Goal: Task Accomplishment & Management: Use online tool/utility

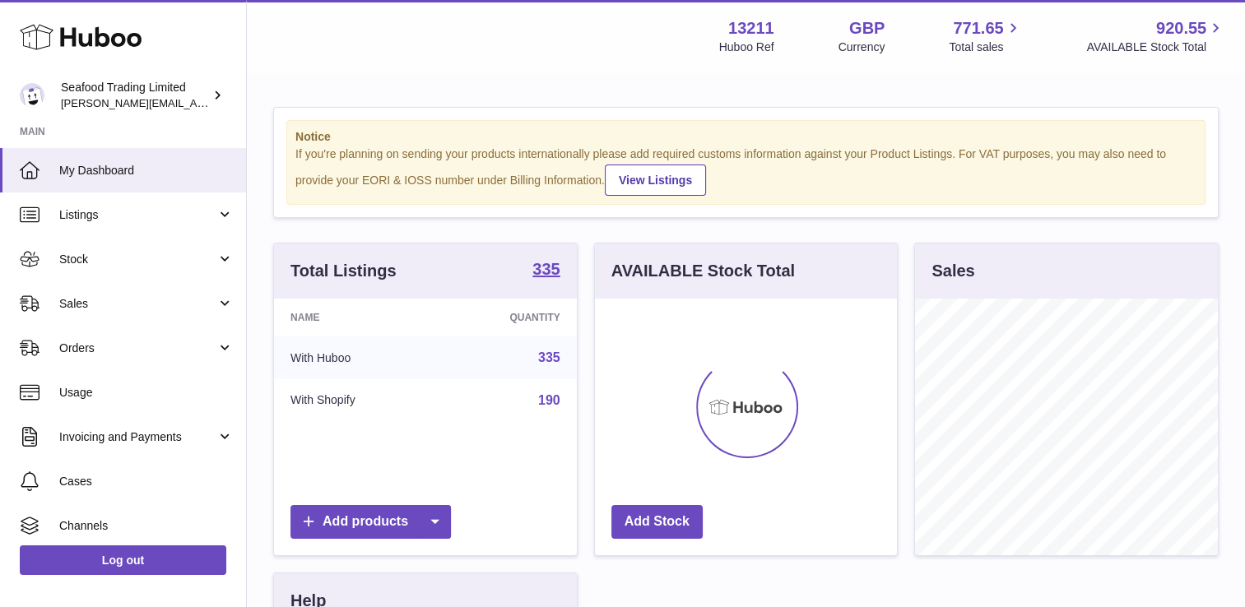
scroll to position [257, 303]
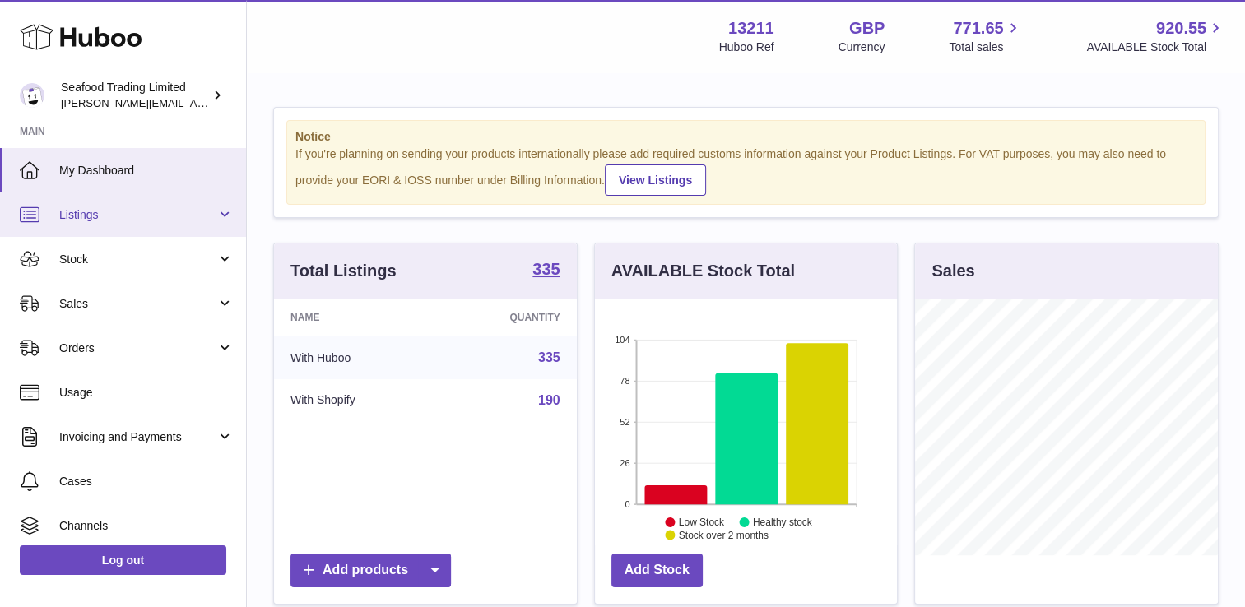
click at [140, 235] on link "Listings" at bounding box center [123, 215] width 246 height 44
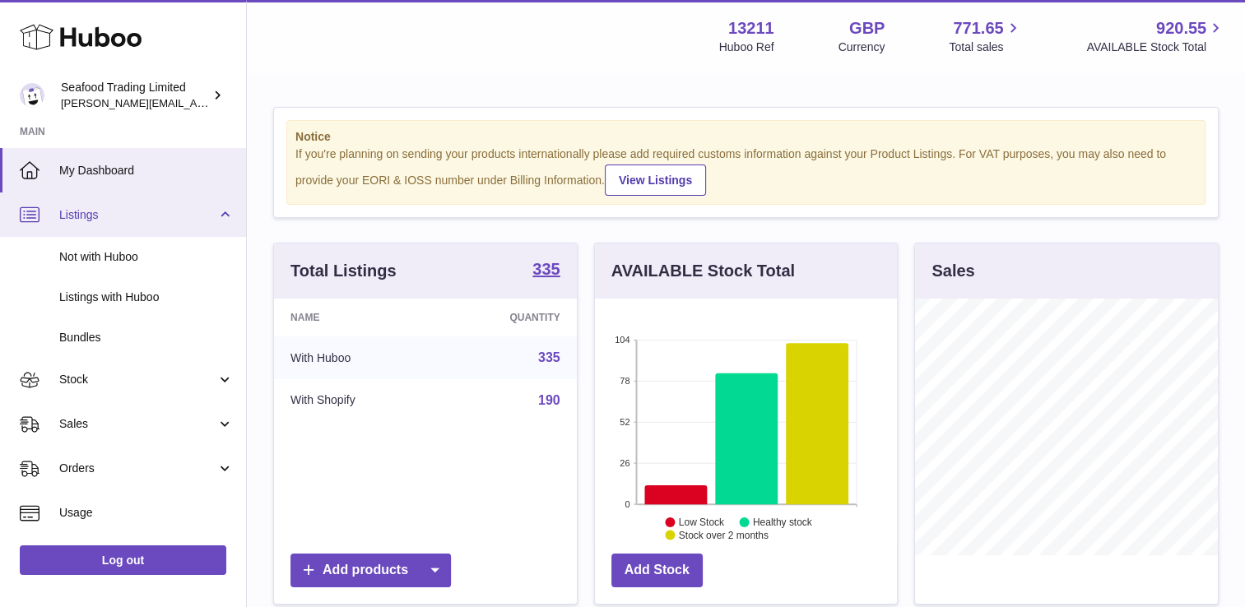
click at [102, 207] on span "Listings" at bounding box center [137, 215] width 157 height 16
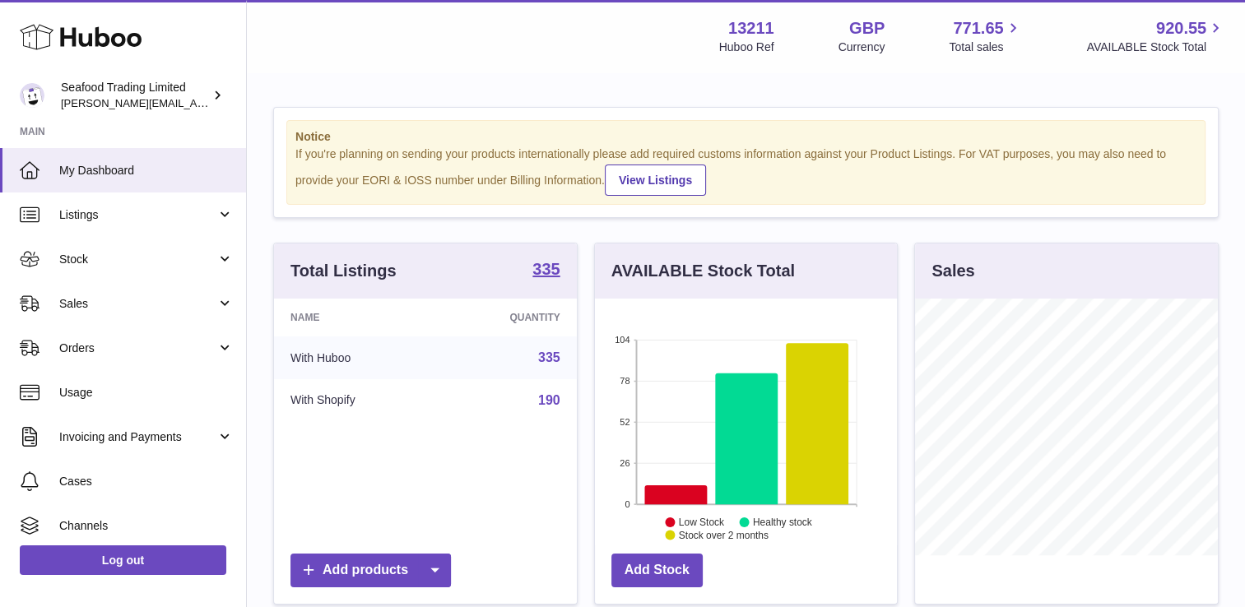
click at [107, 252] on span "Stock" at bounding box center [137, 260] width 157 height 16
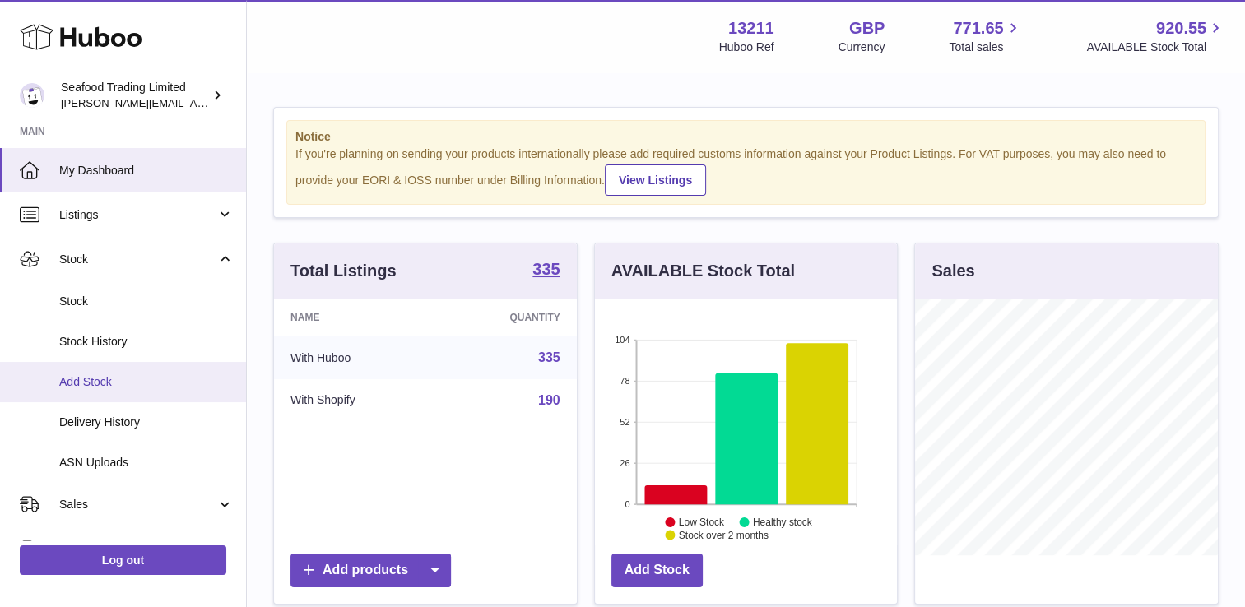
click at [100, 380] on span "Add Stock" at bounding box center [146, 382] width 174 height 16
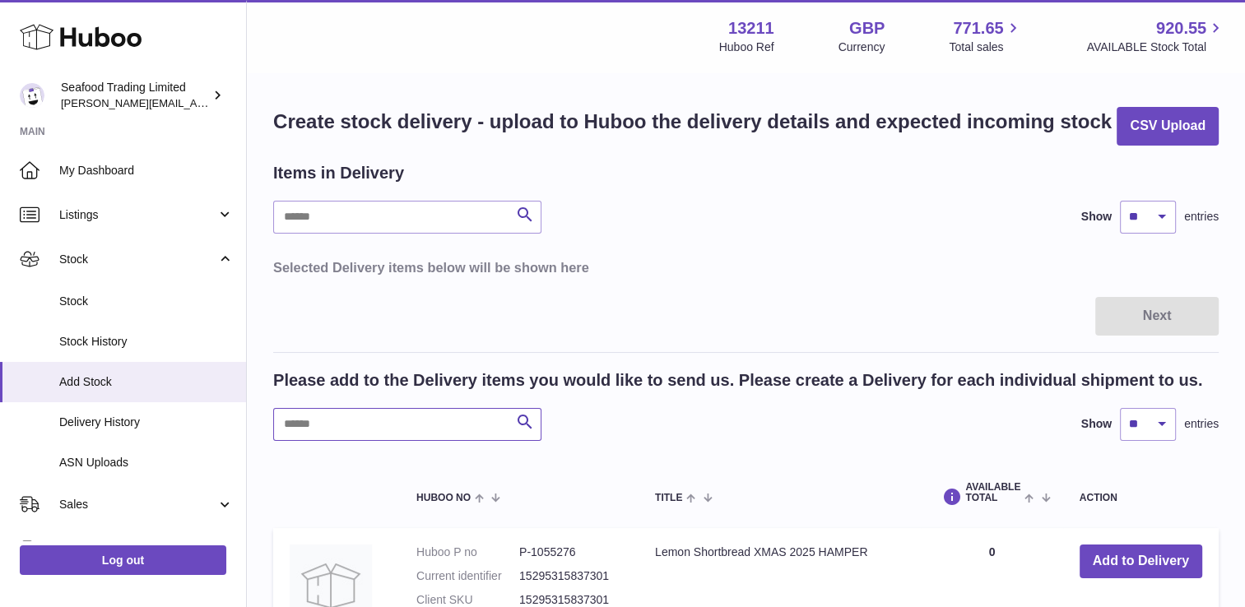
click at [348, 426] on input "text" at bounding box center [407, 424] width 268 height 33
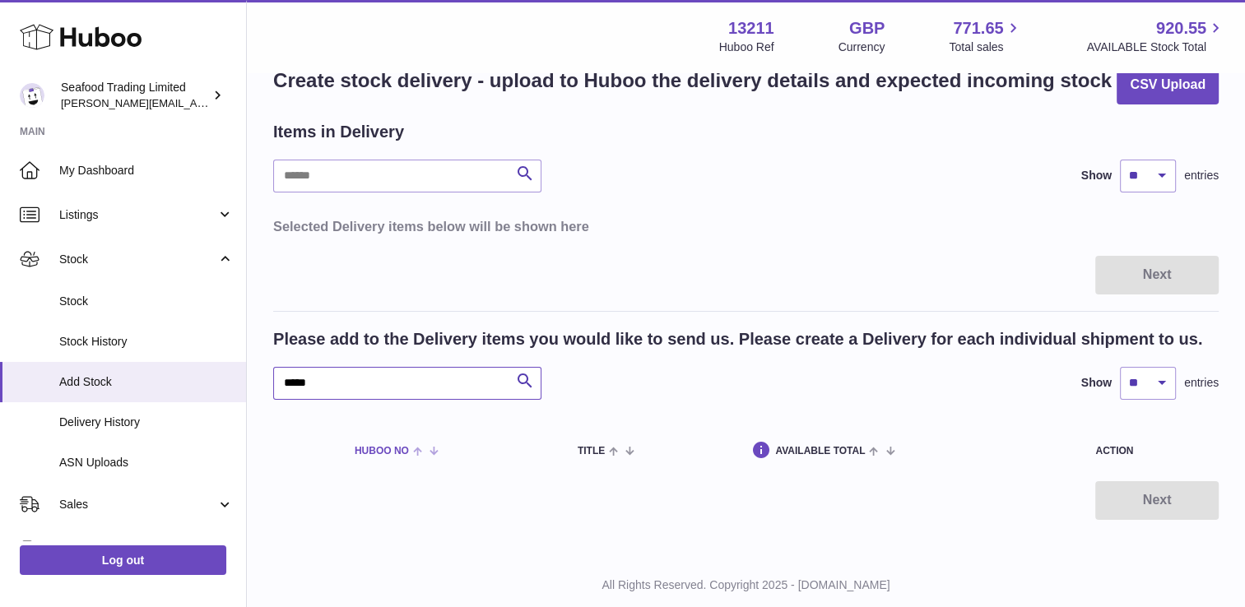
scroll to position [81, 0]
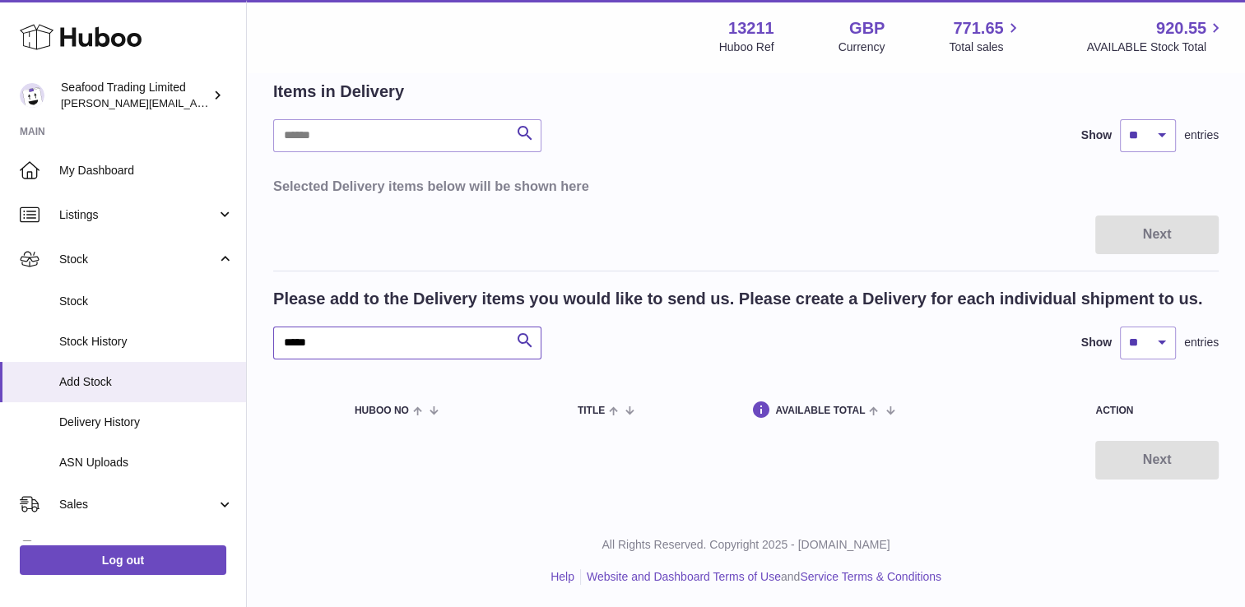
drag, startPoint x: 303, startPoint y: 360, endPoint x: 289, endPoint y: 364, distance: 14.6
click at [289, 364] on div "Please add to the Delivery items you would like to send us. Please create a Del…" at bounding box center [745, 364] width 945 height 153
type input "*"
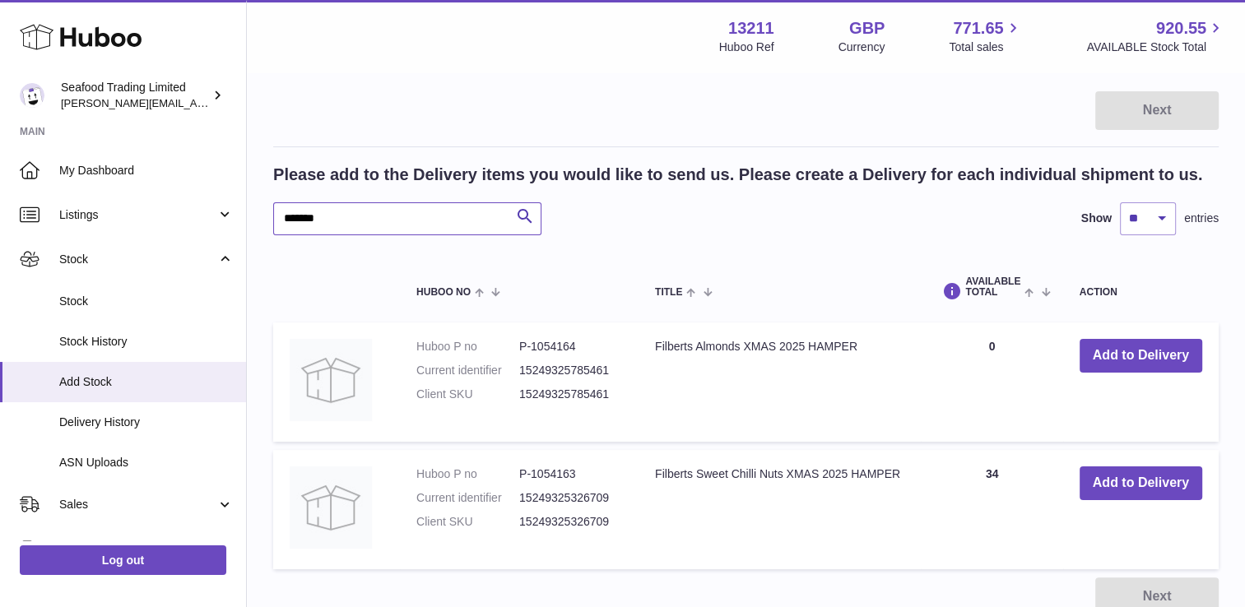
scroll to position [246, 0]
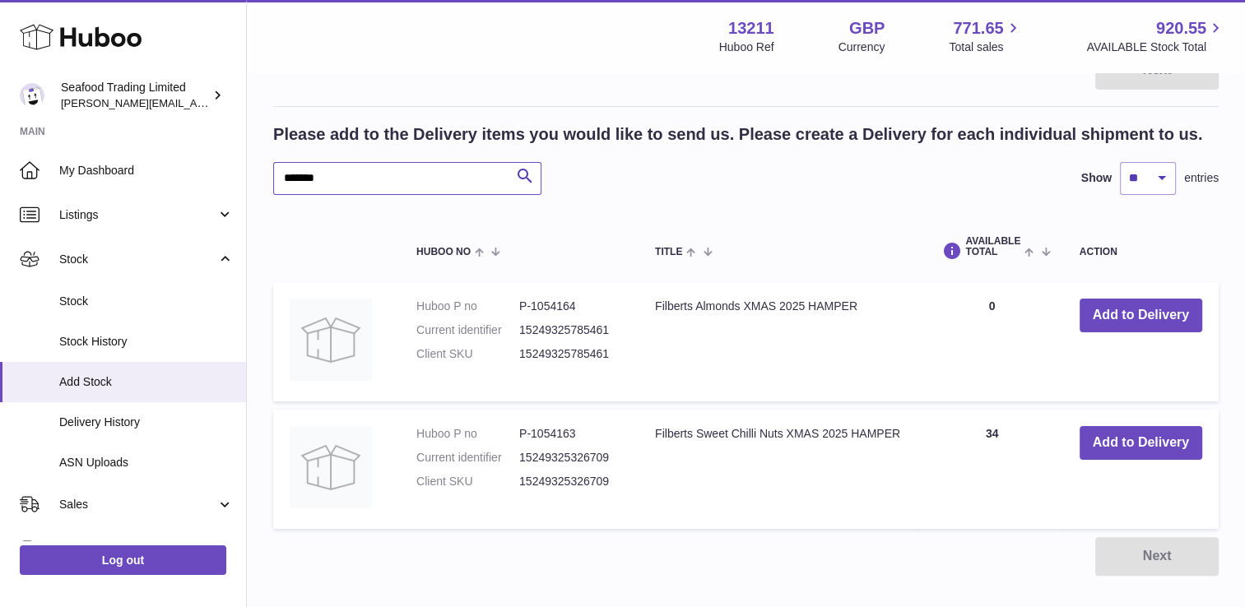
type input "*******"
drag, startPoint x: 532, startPoint y: 307, endPoint x: 575, endPoint y: 311, distance: 43.0
click at [575, 311] on dd "P-1054164" at bounding box center [570, 307] width 103 height 16
copy dd "1054164"
